Goal: Find specific page/section: Find specific page/section

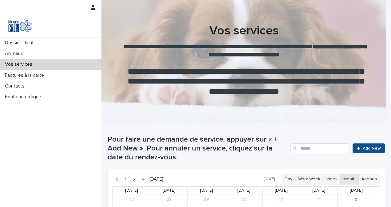
scroll to position [123, 0]
click at [23, 52] on p "Animaux" at bounding box center [15, 54] width 26 height 6
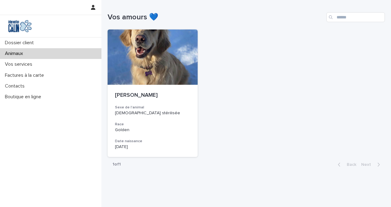
click at [18, 41] on p "Dossier client" at bounding box center [20, 43] width 36 height 6
